Goal: Transaction & Acquisition: Purchase product/service

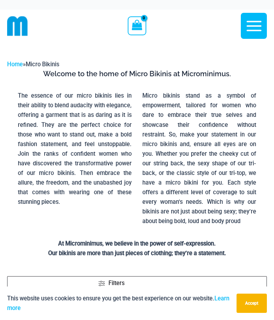
click at [249, 305] on button "Accept" at bounding box center [251, 303] width 30 height 19
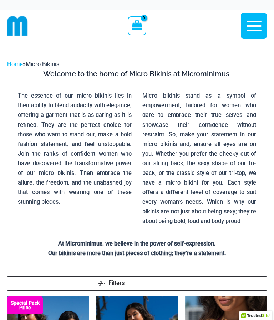
click at [256, 25] on icon "button" at bounding box center [253, 26] width 15 height 10
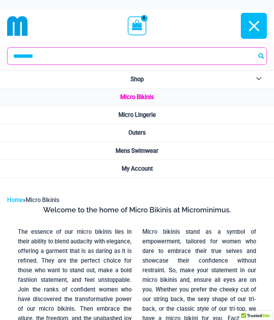
click at [144, 100] on link "Micro Bikinis" at bounding box center [137, 97] width 274 height 18
